Goal: Task Accomplishment & Management: Manage account settings

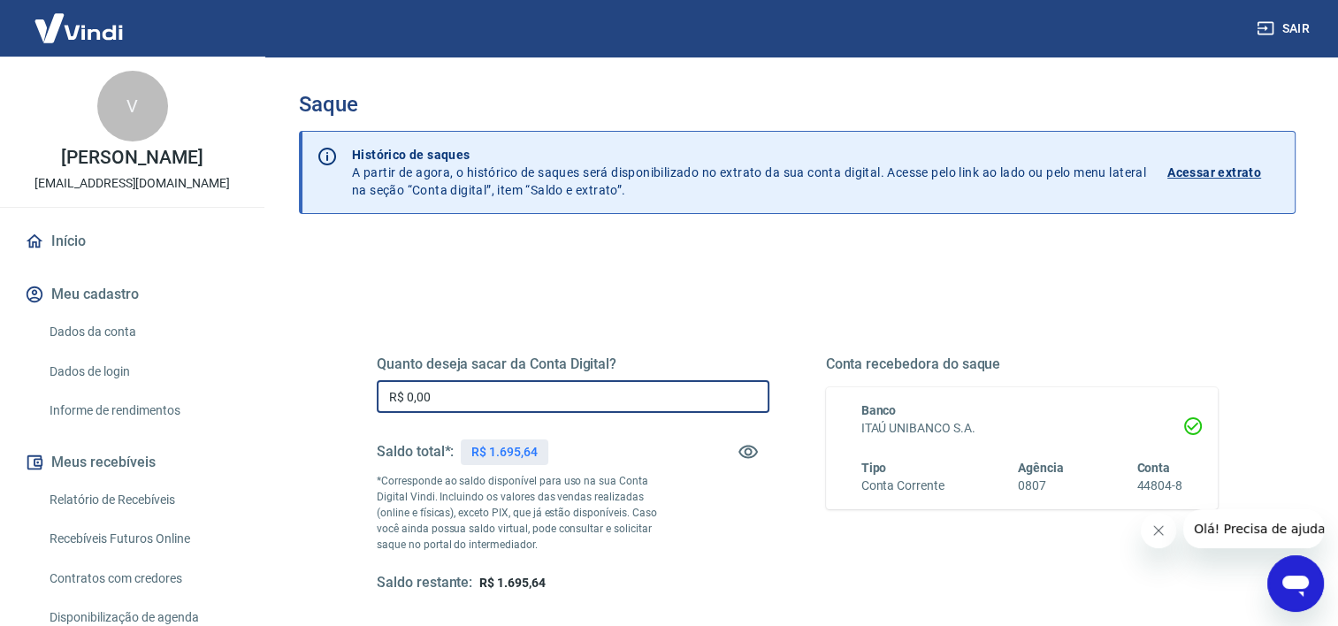
click at [513, 396] on input "R$ 0,00" at bounding box center [573, 396] width 393 height 33
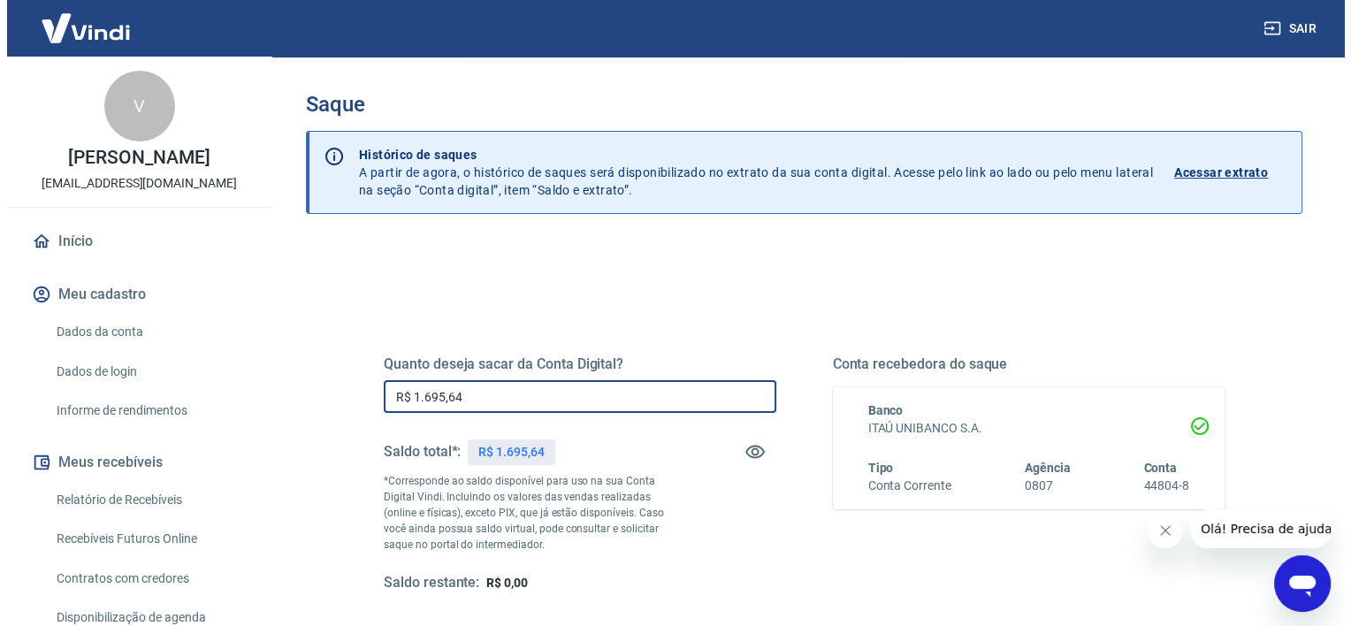
scroll to position [248, 0]
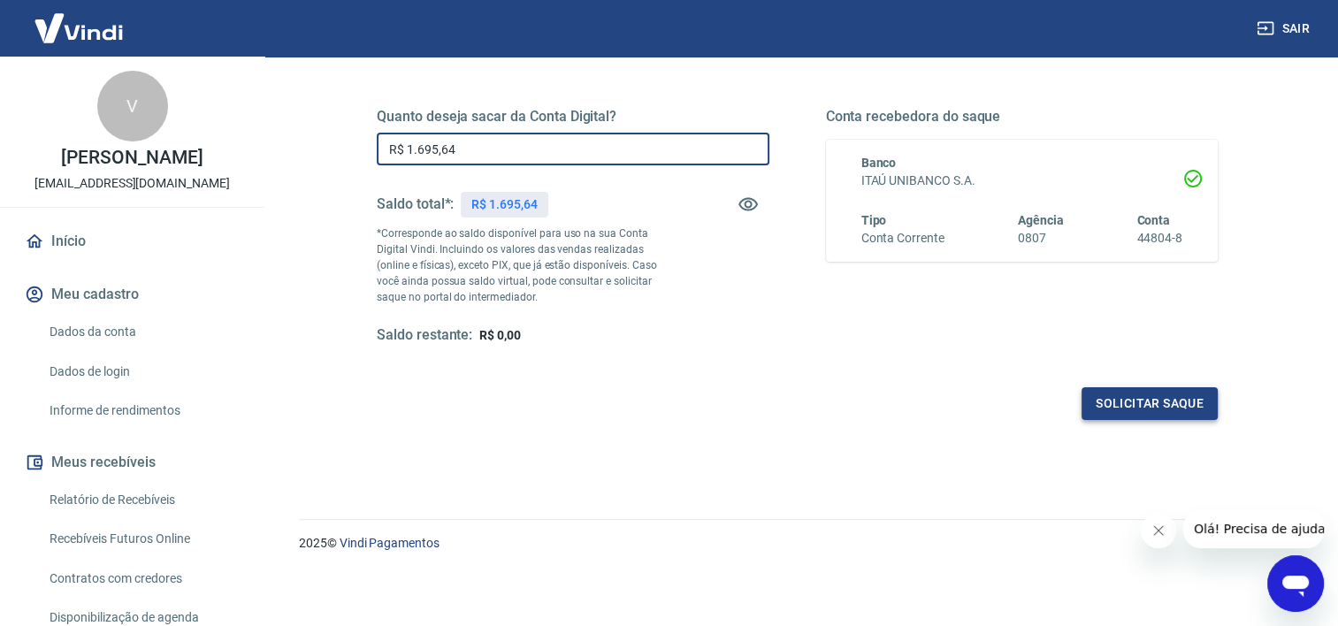
type input "R$ 1.695,64"
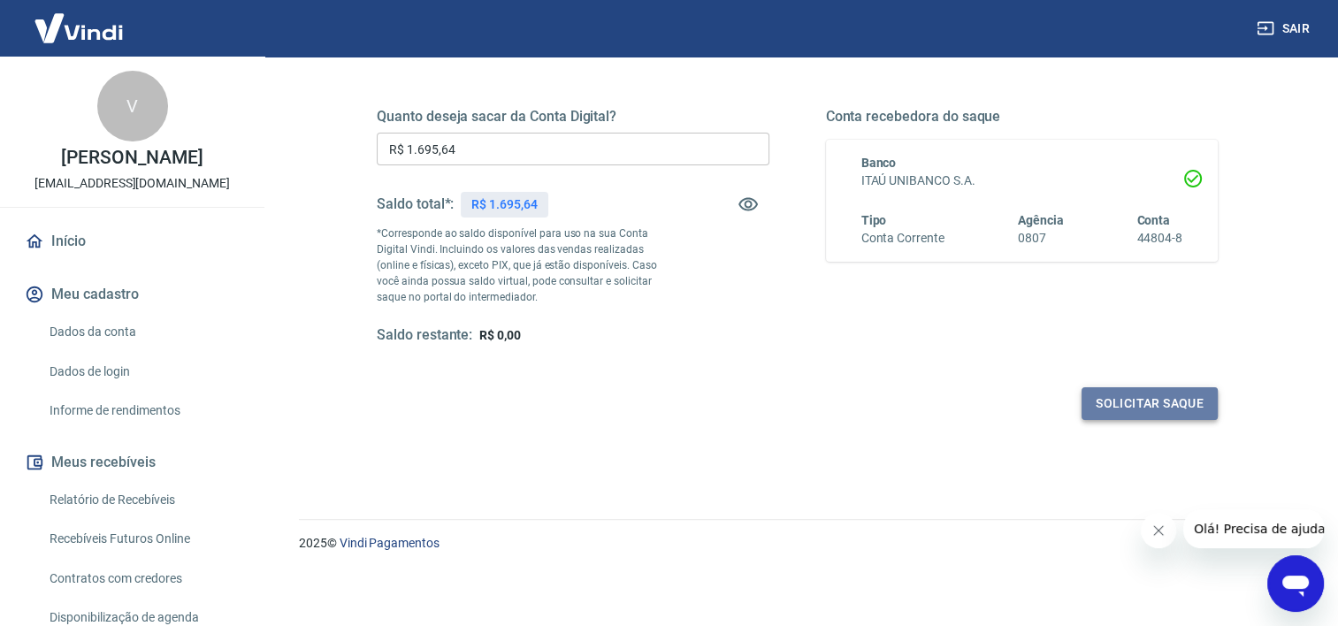
click at [1175, 401] on button "Solicitar saque" at bounding box center [1150, 403] width 136 height 33
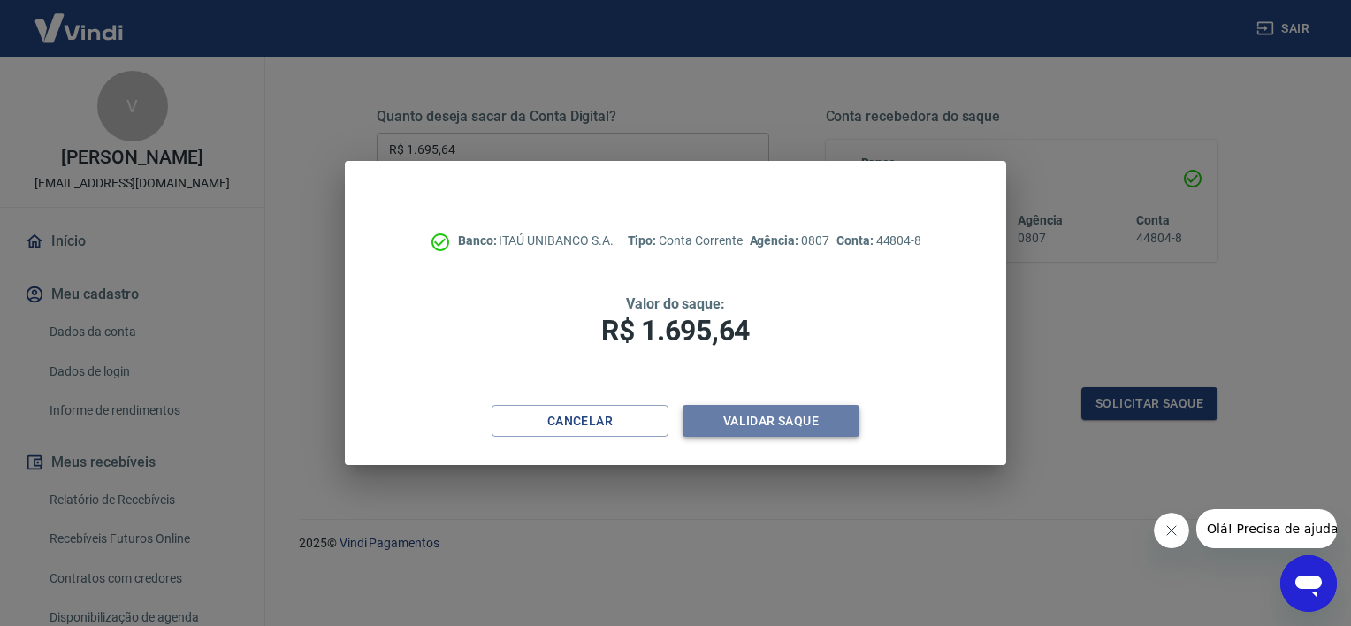
click at [836, 417] on button "Validar saque" at bounding box center [771, 421] width 177 height 33
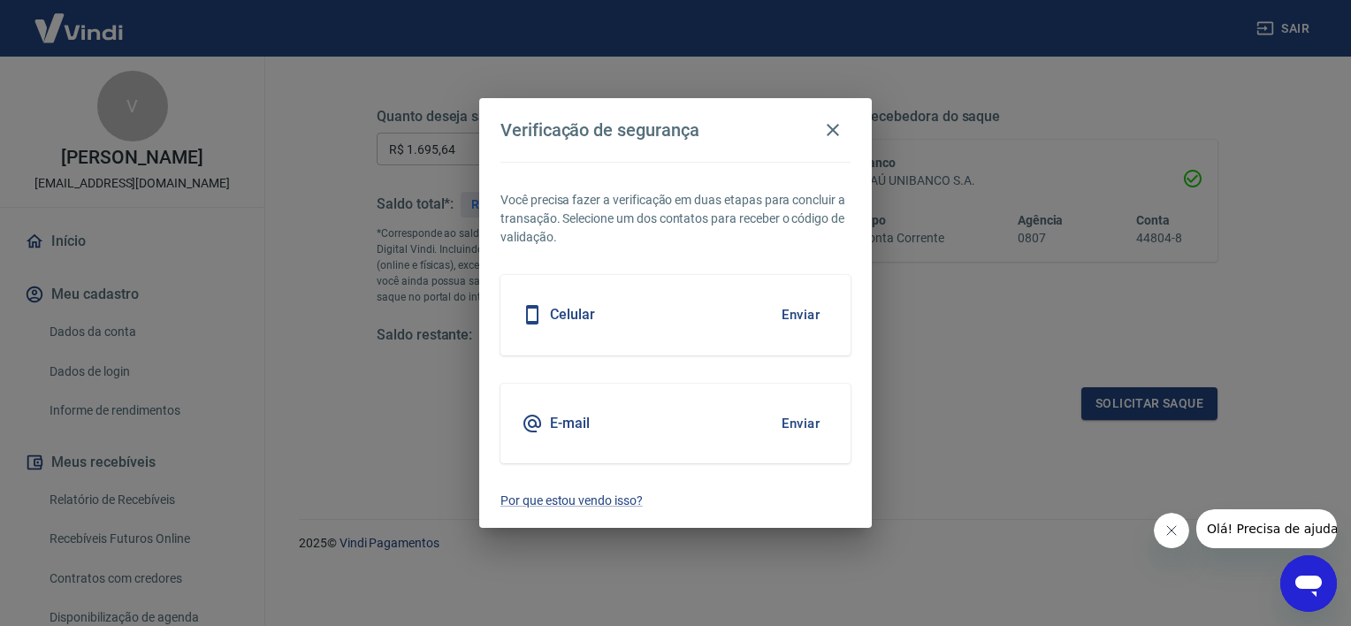
click at [792, 317] on button "Enviar" at bounding box center [800, 314] width 57 height 37
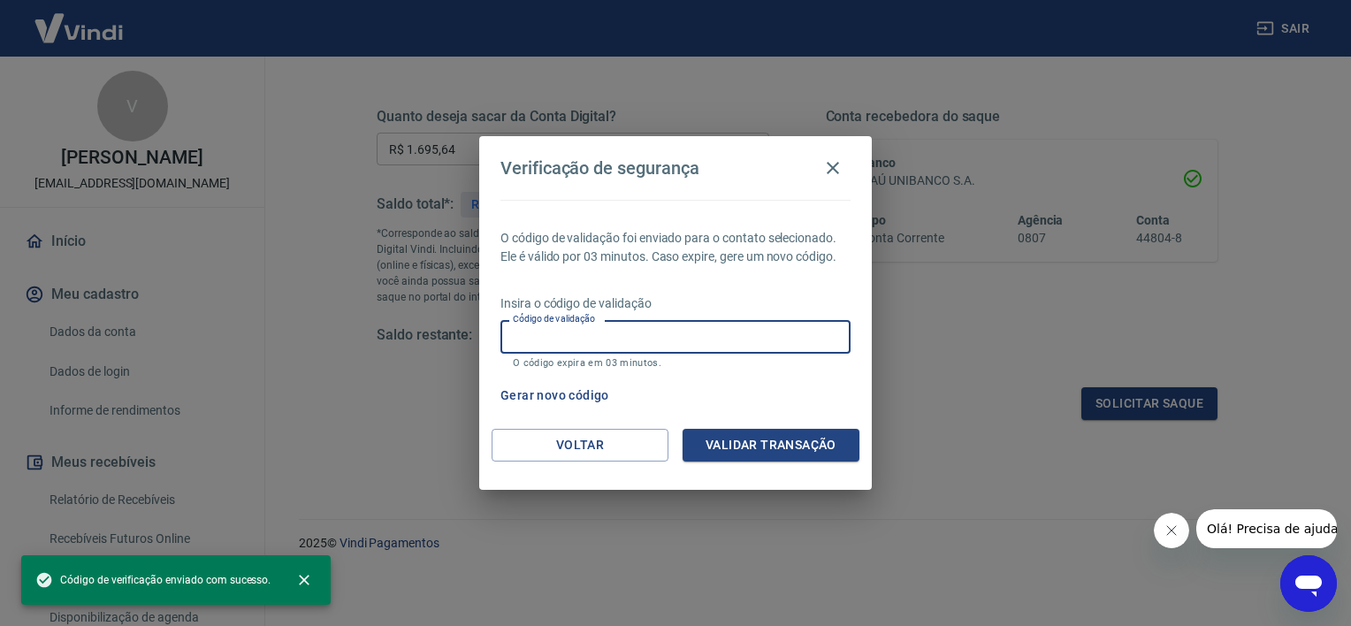
click at [771, 344] on input "Código de validação" at bounding box center [676, 336] width 350 height 33
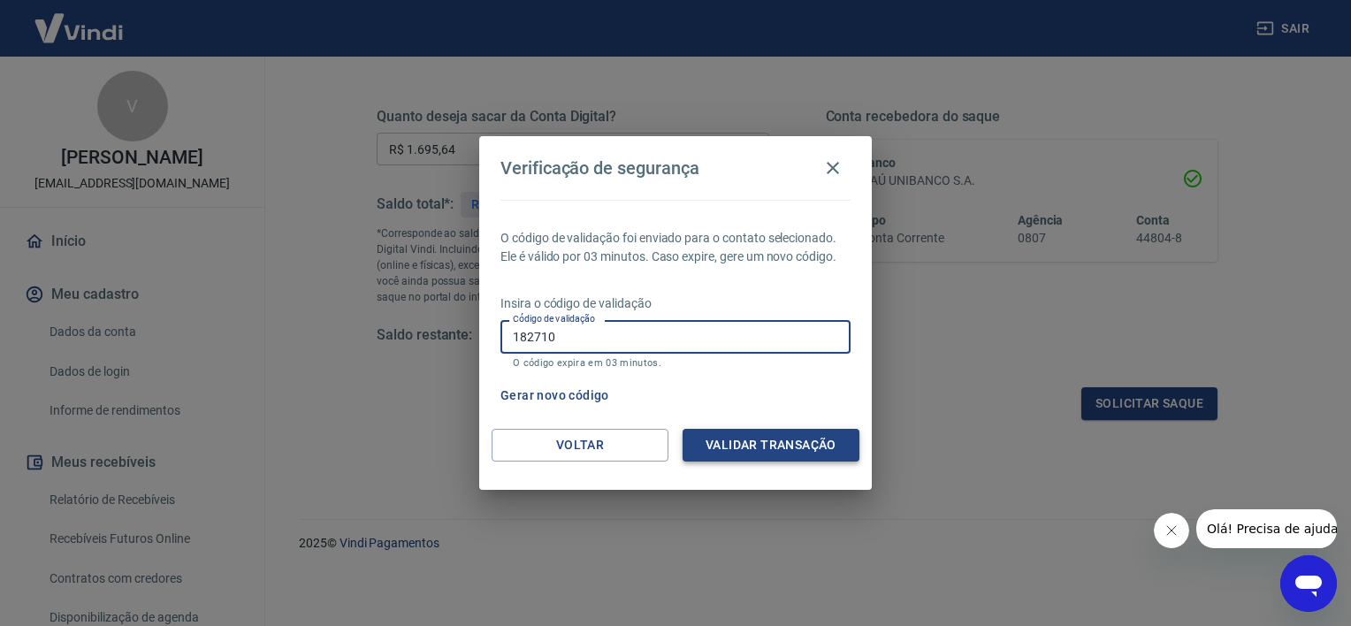
type input "182710"
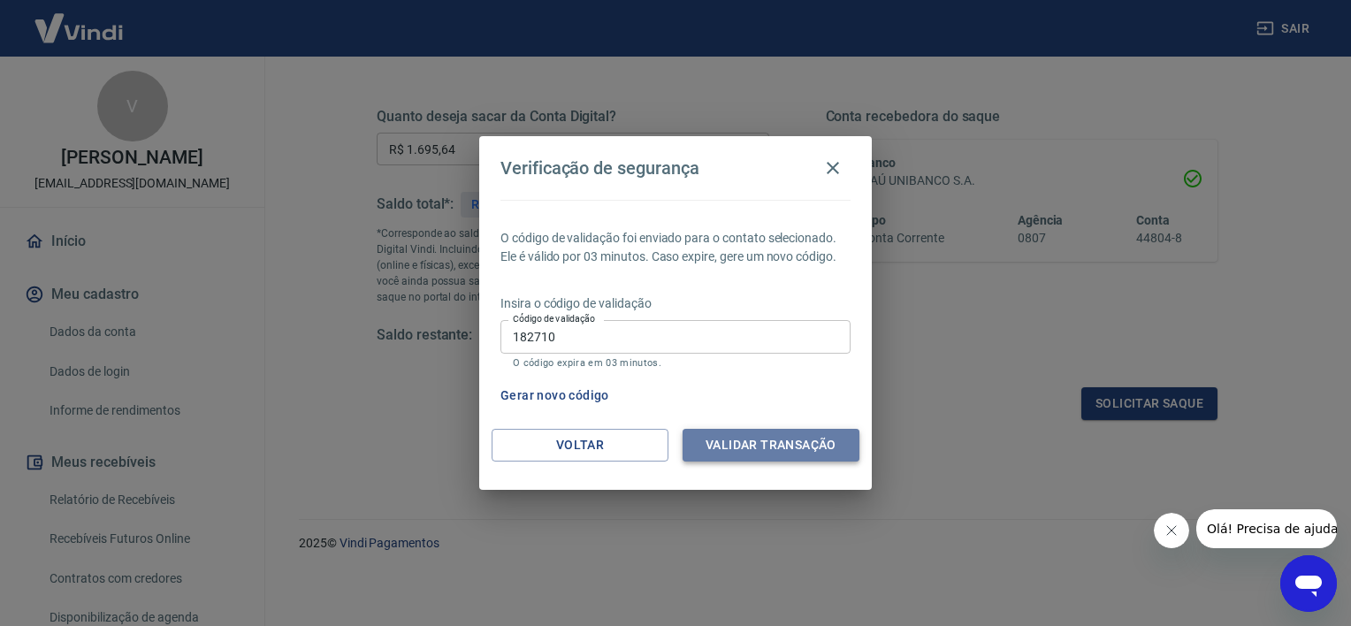
click at [792, 433] on button "Validar transação" at bounding box center [771, 445] width 177 height 33
